Goal: Ask a question

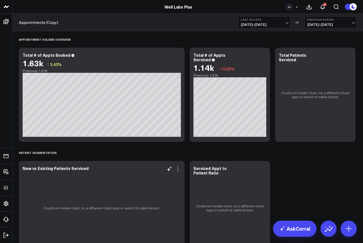
click at [177, 168] on icon at bounding box center [178, 169] width 6 height 6
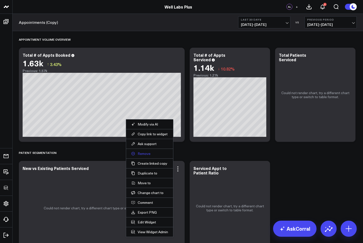
click at [140, 152] on button "Remove" at bounding box center [149, 153] width 37 height 5
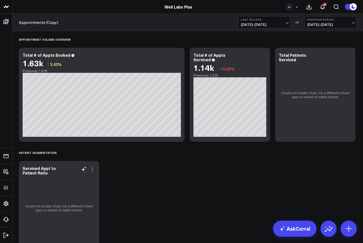
click at [92, 170] on icon at bounding box center [92, 169] width 6 height 6
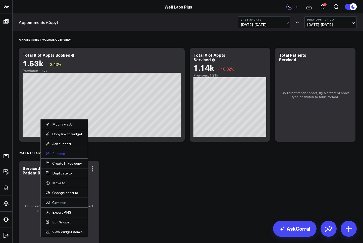
click at [56, 151] on button "Remove" at bounding box center [64, 153] width 37 height 5
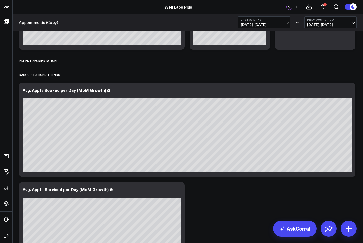
scroll to position [92, 0]
click at [61, 61] on icon at bounding box center [63, 61] width 4 height 4
click at [70, 73] on button "Delete" at bounding box center [76, 75] width 22 height 9
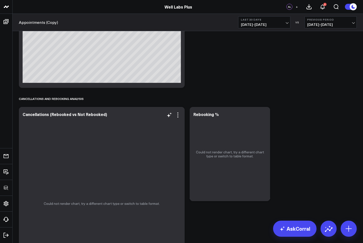
scroll to position [262, 0]
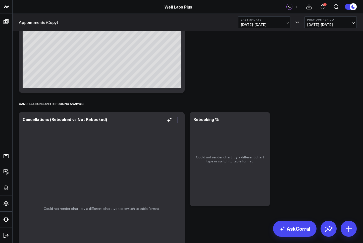
click at [179, 119] on icon at bounding box center [178, 120] width 6 height 6
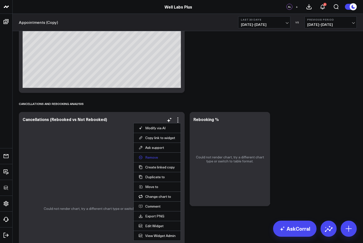
click at [149, 156] on button "Remove" at bounding box center [157, 157] width 37 height 5
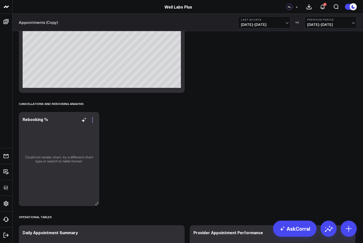
click at [93, 122] on icon at bounding box center [92, 120] width 6 height 6
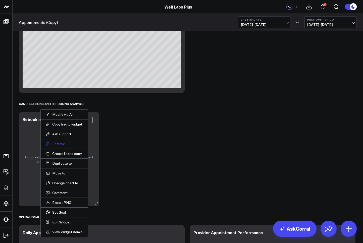
click at [62, 143] on button "Remove" at bounding box center [64, 144] width 37 height 5
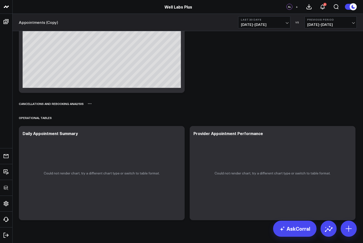
click at [91, 104] on icon at bounding box center [90, 104] width 4 height 4
click at [105, 107] on button "Rename" at bounding box center [103, 109] width 22 height 9
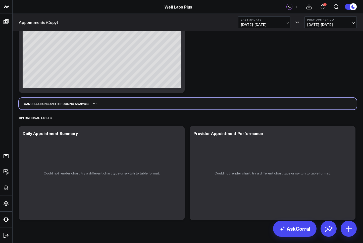
click at [105, 107] on div "Cancellations and Rebooking Analysis" at bounding box center [188, 104] width 338 height 12
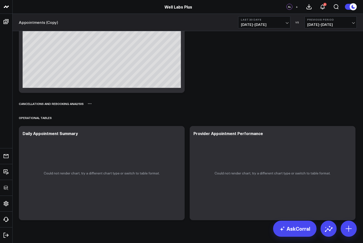
click at [90, 103] on icon at bounding box center [90, 104] width 4 height 4
click at [99, 119] on button "Delete" at bounding box center [103, 118] width 22 height 9
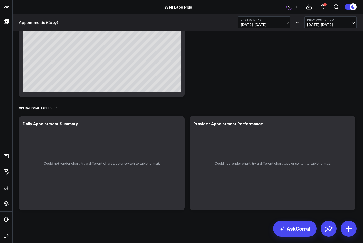
scroll to position [257, 0]
click at [58, 108] on icon at bounding box center [58, 108] width 4 height 4
click at [68, 124] on button "Delete" at bounding box center [71, 122] width 22 height 9
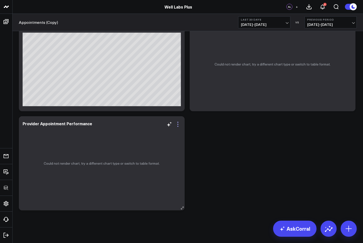
click at [178, 122] on icon at bounding box center [178, 124] width 6 height 6
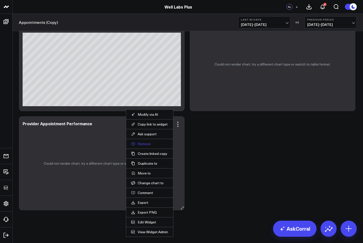
click at [143, 145] on button "Remove" at bounding box center [149, 144] width 37 height 5
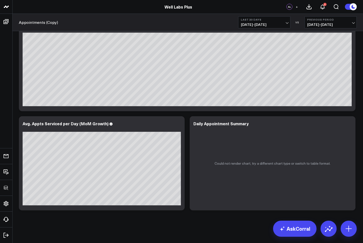
scroll to position [144, 0]
click at [350, 125] on icon at bounding box center [349, 124] width 6 height 6
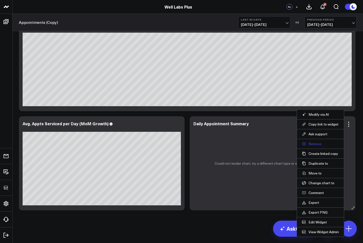
click at [315, 143] on button "Remove" at bounding box center [320, 144] width 37 height 5
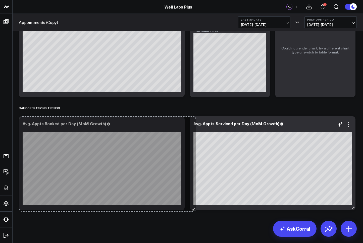
scroll to position [45, 0]
drag, startPoint x: 351, startPoint y: 169, endPoint x: 192, endPoint y: 170, distance: 159.5
click at [190, 170] on div "Appointment Volume Overview Modify via AI Copy link to widget Ask support Remov…" at bounding box center [187, 99] width 343 height 227
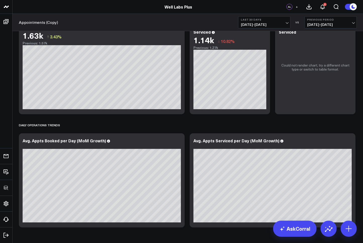
scroll to position [0, 0]
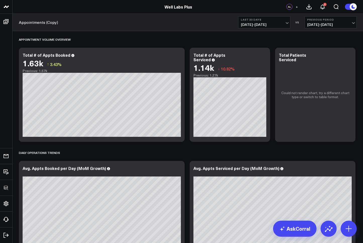
click at [53, 22] on link "Appointments (Copy)" at bounding box center [38, 23] width 39 height 6
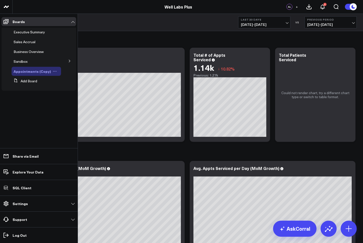
click at [55, 71] on icon at bounding box center [55, 71] width 1 height 1
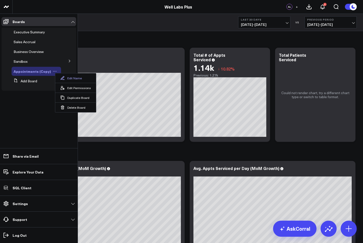
click at [73, 78] on button "Edit Name" at bounding box center [75, 78] width 41 height 10
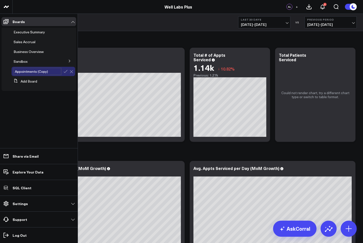
drag, startPoint x: 37, startPoint y: 72, endPoint x: 60, endPoint y: 72, distance: 22.4
click at [60, 72] on input "Appointments (Copy)" at bounding box center [38, 71] width 48 height 7
type input "Appointments"
click at [65, 72] on icon at bounding box center [65, 71] width 5 height 5
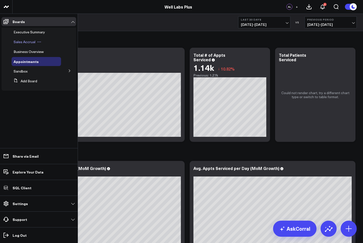
click at [24, 42] on span "Sales Accrual" at bounding box center [25, 41] width 22 height 5
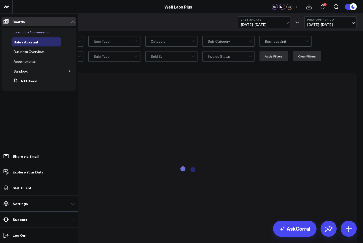
click at [29, 32] on span "Executive Summary" at bounding box center [29, 32] width 31 height 5
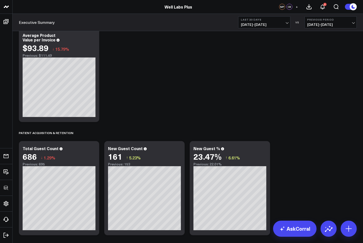
scroll to position [243, 0]
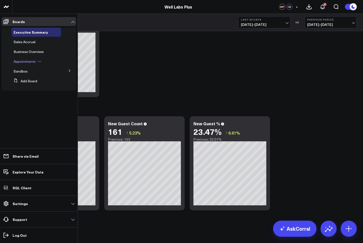
click at [27, 64] on span "Appointments" at bounding box center [25, 61] width 22 height 5
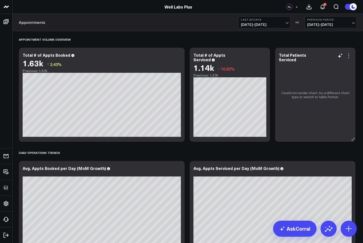
click at [350, 56] on icon at bounding box center [349, 56] width 6 height 6
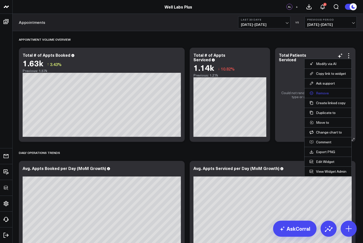
click at [321, 93] on button "Remove" at bounding box center [328, 93] width 37 height 5
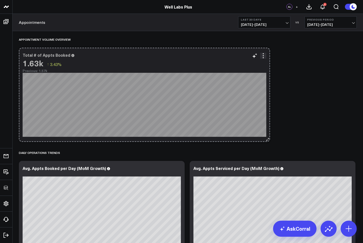
drag, startPoint x: 181, startPoint y: 137, endPoint x: 267, endPoint y: 134, distance: 85.5
click at [267, 134] on div "Total # of Appts Booked 1.63k ↑ 3.43% Previous: 1.57k [#fff fontSize:14px lineH…" at bounding box center [144, 95] width 251 height 94
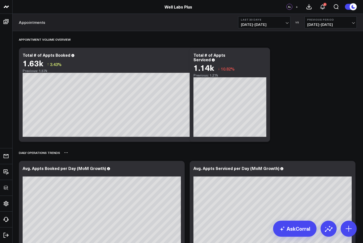
scroll to position [31, 0]
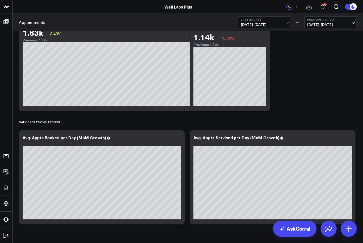
click at [203, 129] on div "Appointment Volume Overview Modify via AI Copy link to widget Ask support Remov…" at bounding box center [187, 114] width 343 height 227
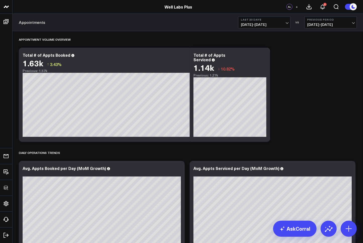
click at [292, 93] on div "Appointment Volume Overview Modify via AI Copy link to widget Ask support Remov…" at bounding box center [187, 144] width 343 height 227
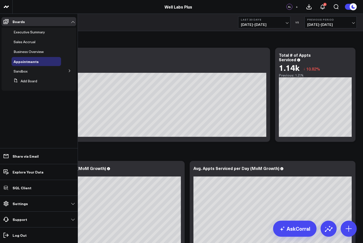
click at [69, 71] on icon at bounding box center [69, 71] width 1 height 3
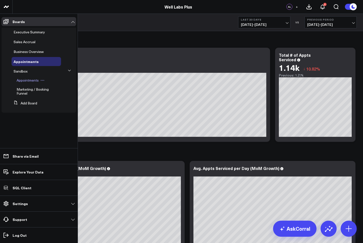
click at [25, 81] on span "Appointments" at bounding box center [28, 80] width 22 height 5
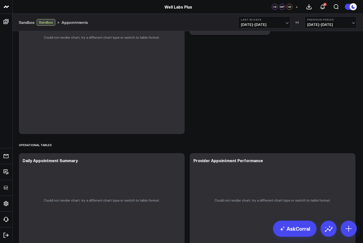
scroll to position [583, 0]
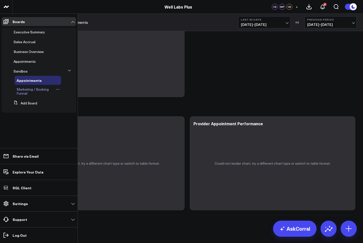
click at [32, 89] on span "Marketing / Booking Funnel" at bounding box center [33, 91] width 32 height 9
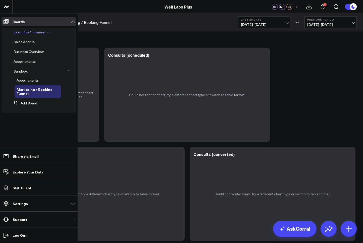
click at [21, 35] on div "Executive Summary" at bounding box center [36, 32] width 49 height 9
click at [21, 32] on span "Executive Summary" at bounding box center [29, 32] width 31 height 5
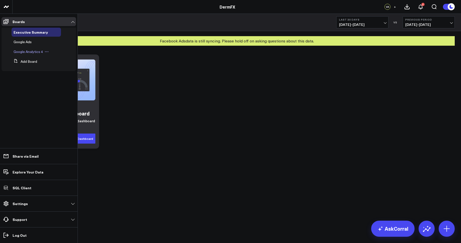
click at [25, 53] on span "Google Analytics 4" at bounding box center [28, 51] width 29 height 5
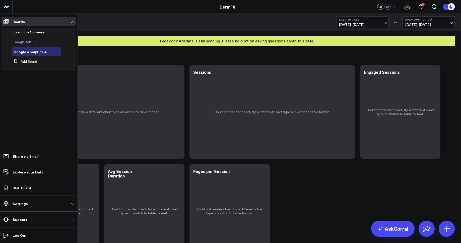
click at [26, 42] on span "Google Ads" at bounding box center [23, 41] width 18 height 5
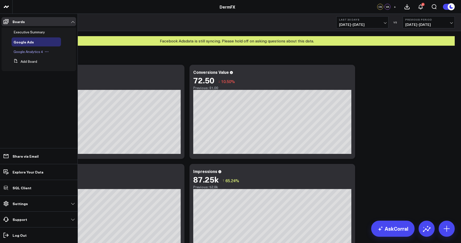
click at [19, 54] on span "Google Analytics 4" at bounding box center [28, 51] width 29 height 5
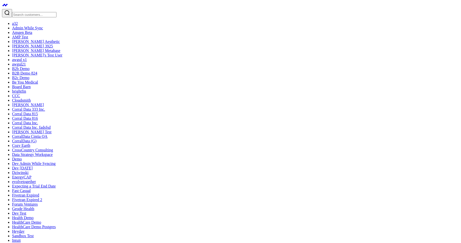
scroll to position [21, 0]
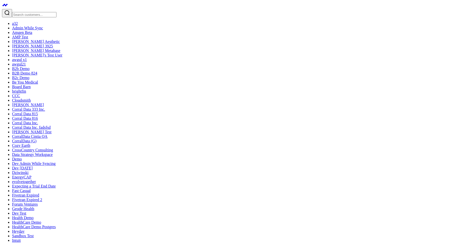
type textarea "what are my top sources of revenue?"
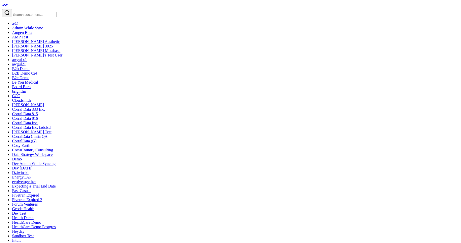
type textarea "whats your name?"
